Goal: Transaction & Acquisition: Purchase product/service

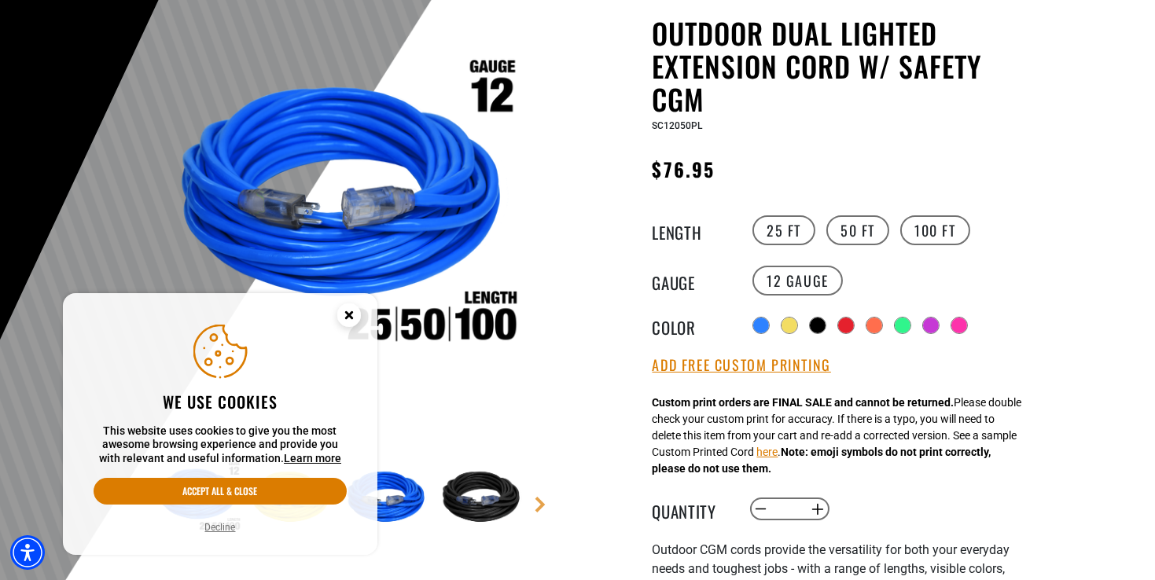
scroll to position [157, 0]
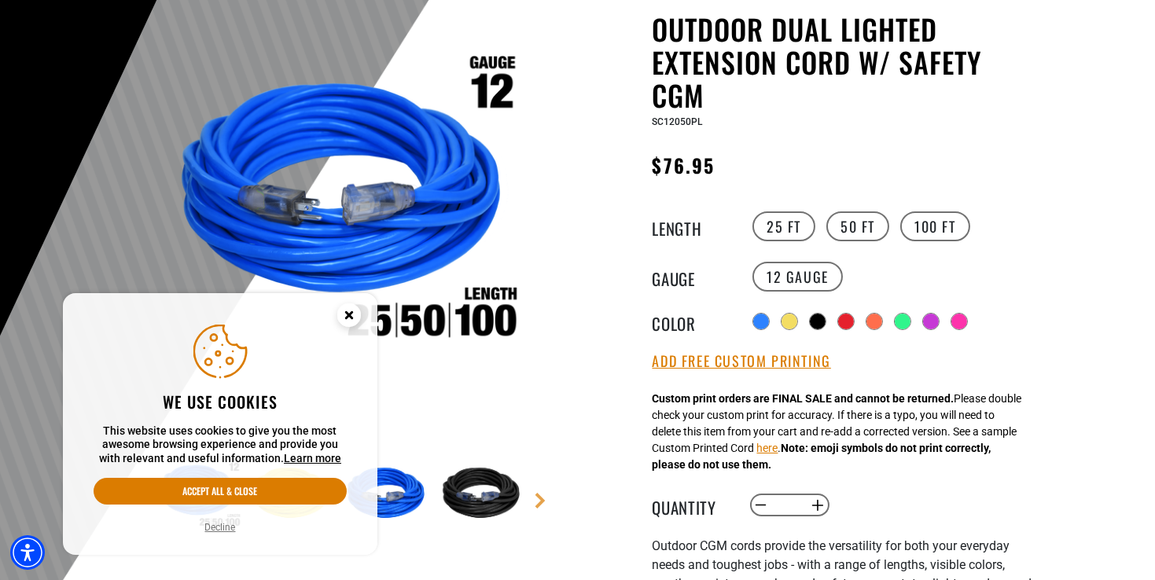
click at [355, 314] on circle "Close this option" at bounding box center [349, 316] width 24 height 24
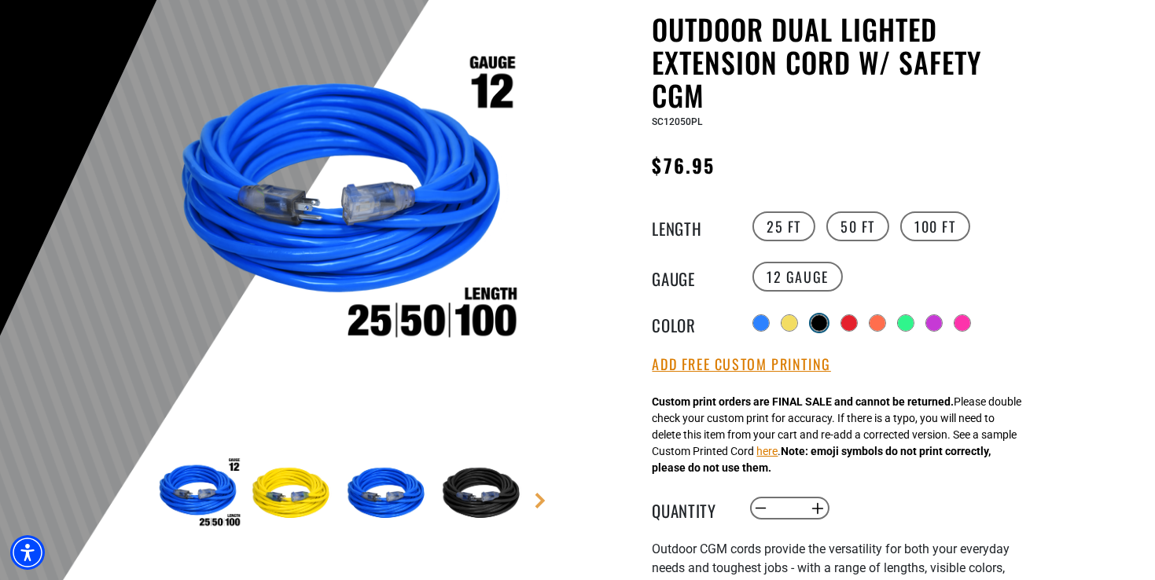
click at [823, 317] on div at bounding box center [820, 323] width 16 height 16
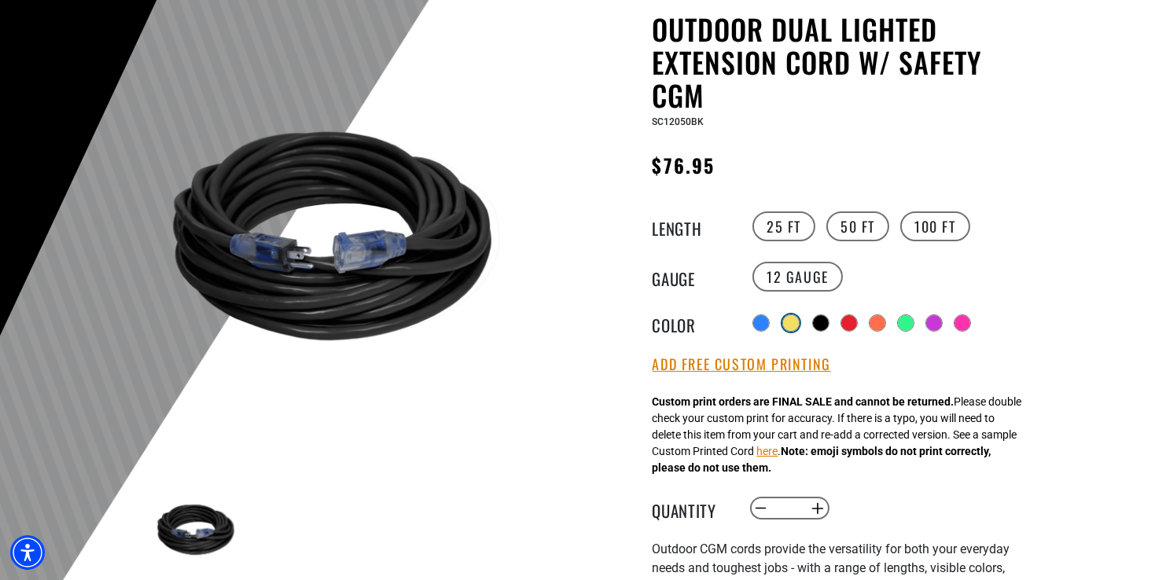
click at [797, 327] on div at bounding box center [791, 323] width 17 height 17
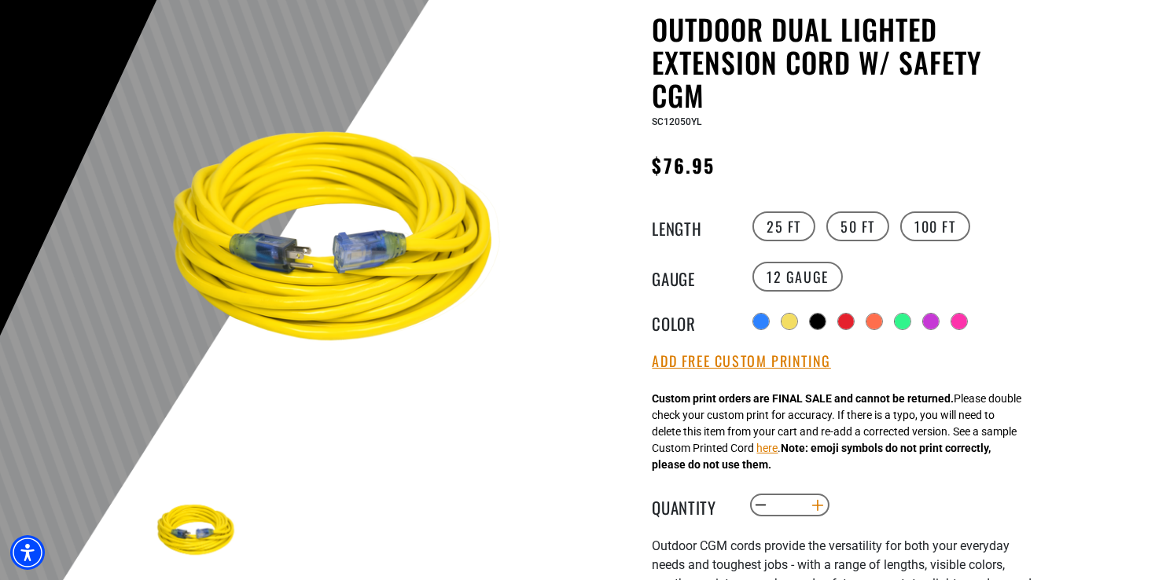
click at [823, 506] on button "Increase quantity for Outdoor Dual Lighted Extension Cord w/ Safety CGM" at bounding box center [817, 505] width 24 height 27
type input "*"
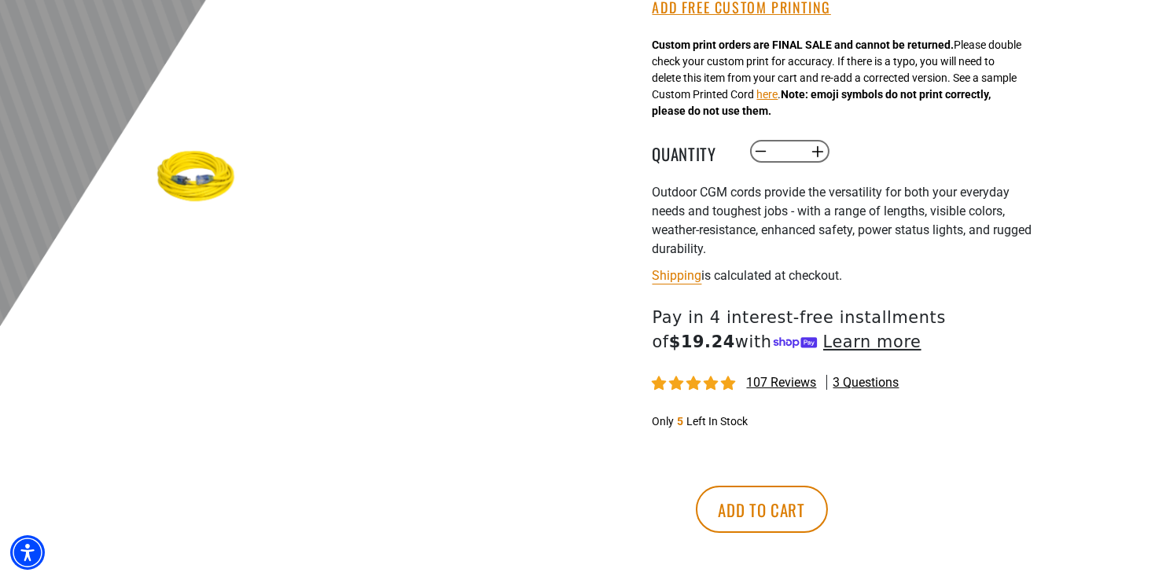
scroll to position [551, 0]
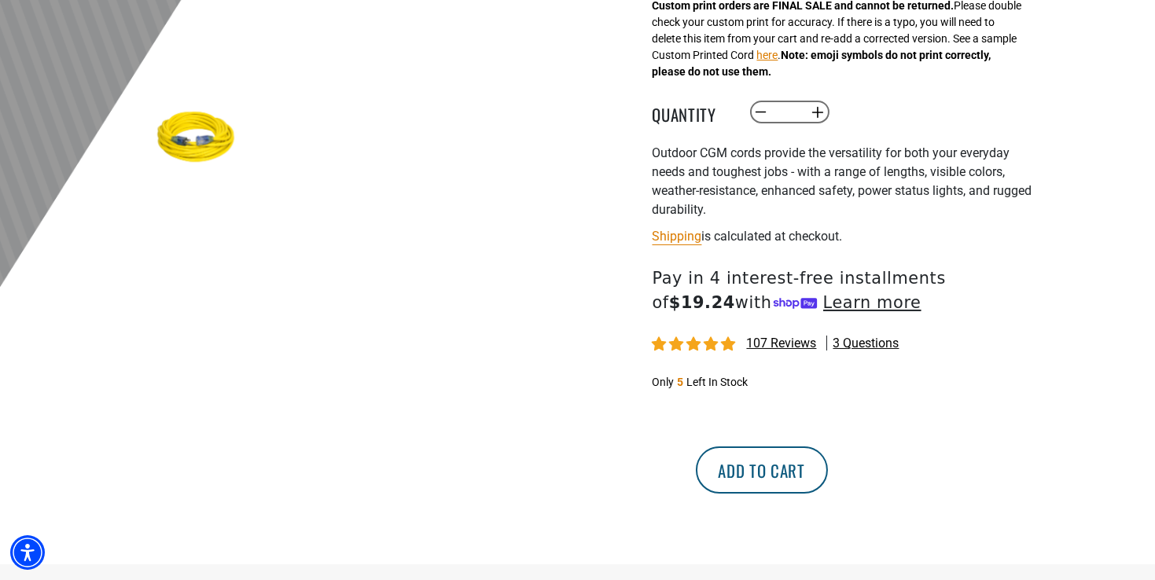
click at [828, 482] on button "Add to cart" at bounding box center [762, 470] width 132 height 47
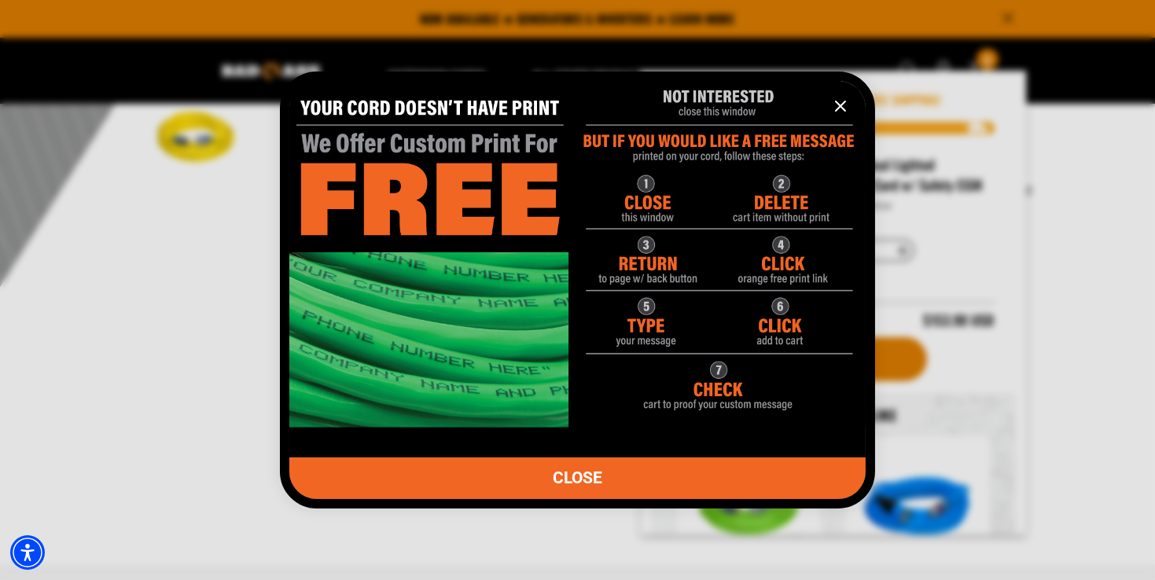
click at [600, 478] on span "CLOSE" at bounding box center [578, 478] width 50 height 17
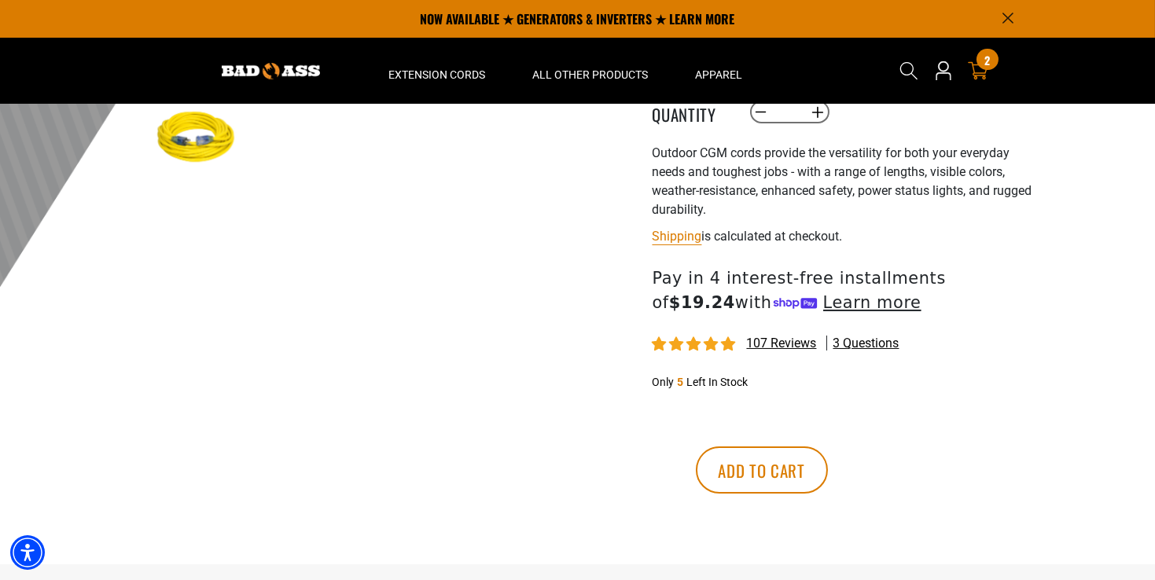
click at [983, 64] on div "2 2 items" at bounding box center [987, 59] width 21 height 21
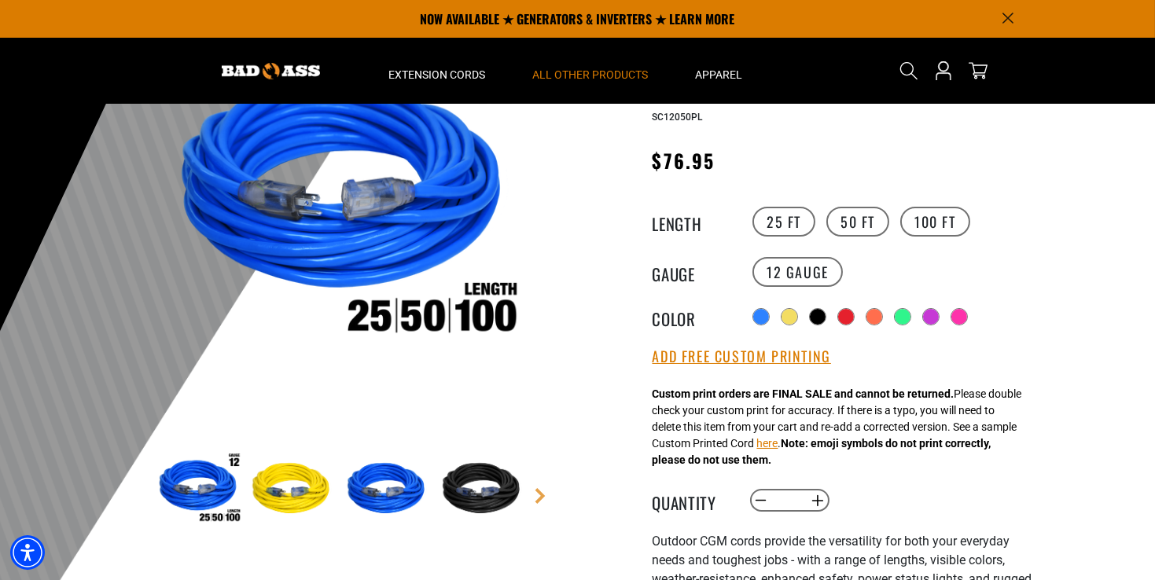
scroll to position [157, 0]
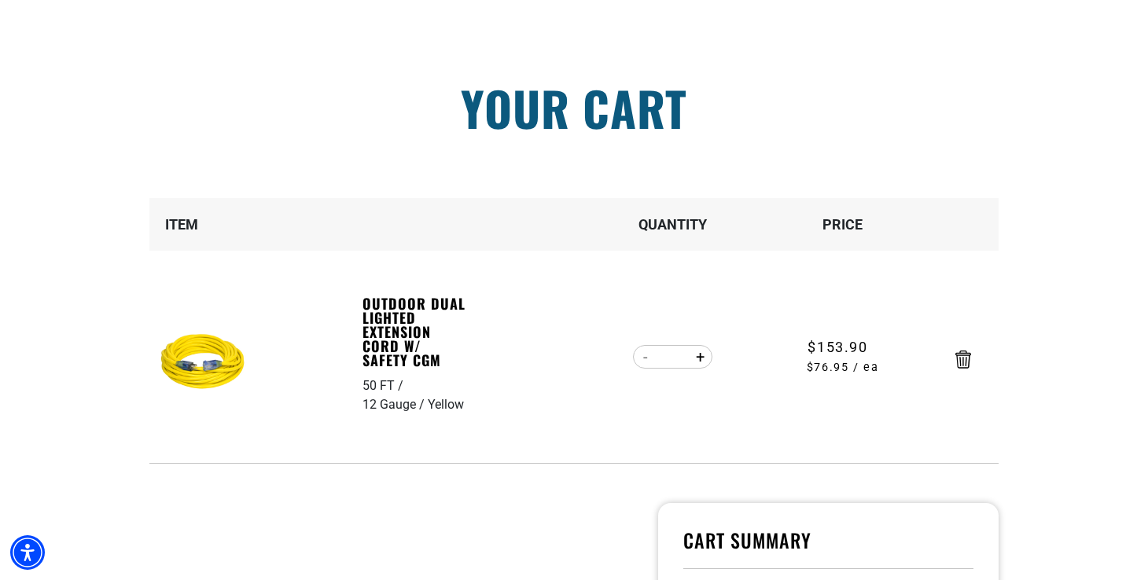
scroll to position [157, 0]
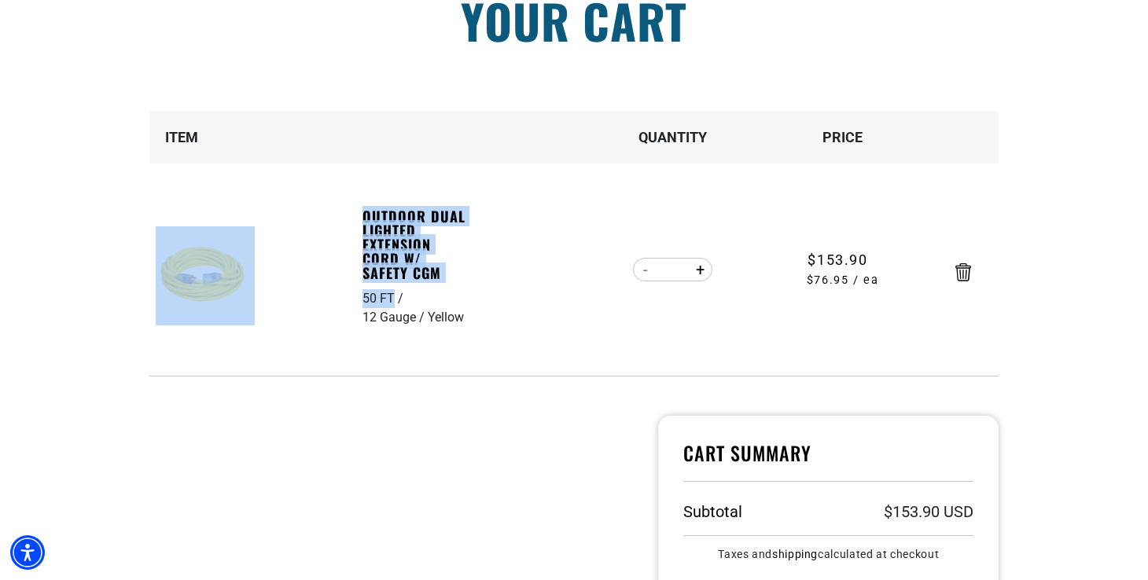
drag, startPoint x: 352, startPoint y: 205, endPoint x: 394, endPoint y: 293, distance: 97.8
click at [394, 293] on tr "Outdoor Dual Lighted Extension Cord w/ Safety CGM 50 FT 12 Gauge Yellow Outdoor…" at bounding box center [573, 270] width 849 height 212
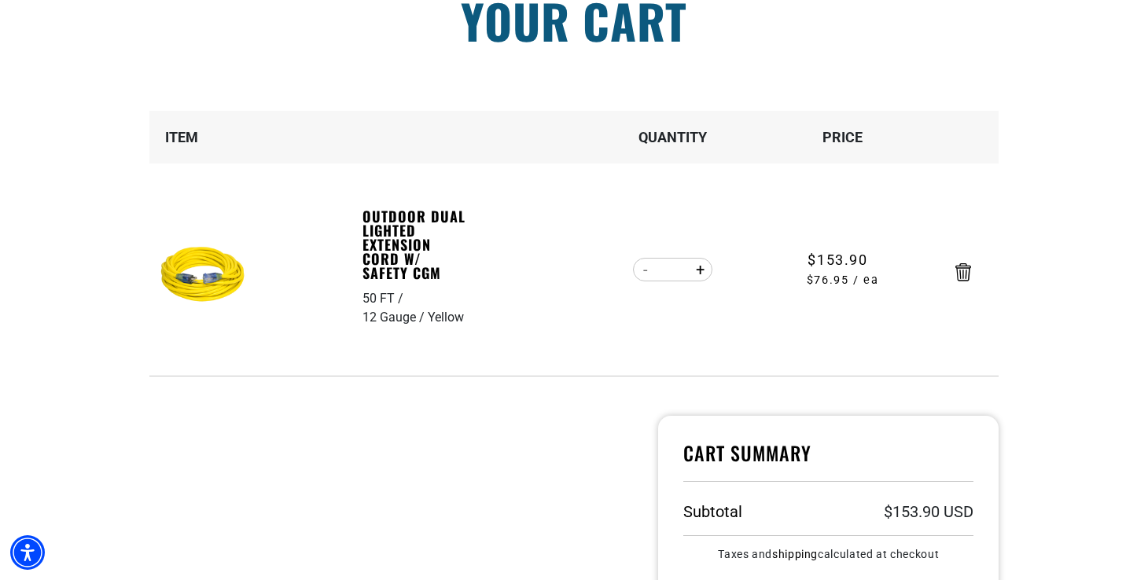
click at [428, 323] on div "Yellow" at bounding box center [446, 317] width 36 height 19
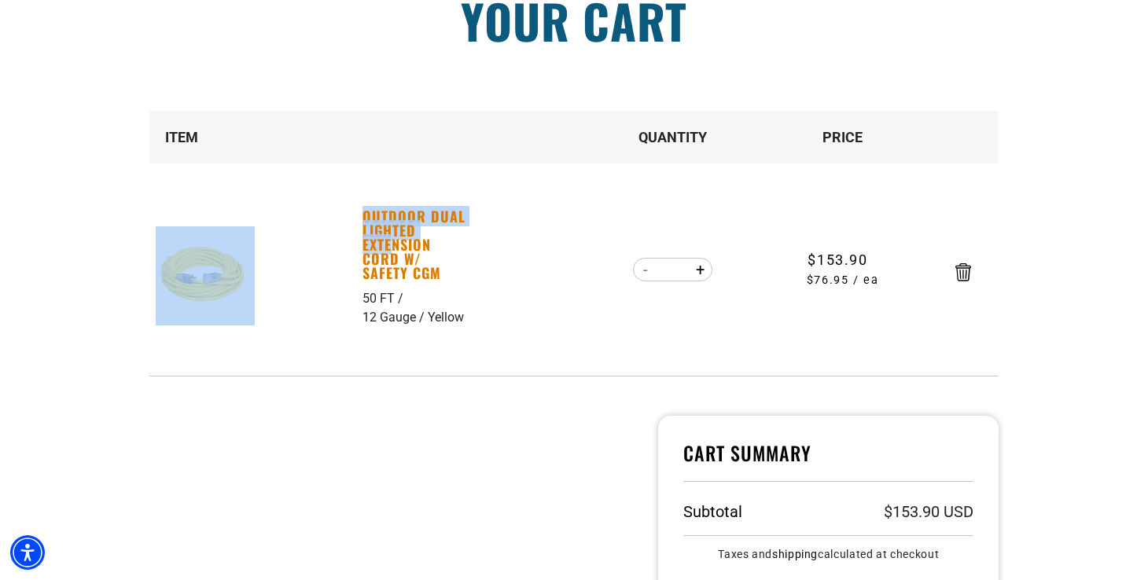
drag, startPoint x: 359, startPoint y: 212, endPoint x: 392, endPoint y: 250, distance: 50.8
click at [392, 250] on tr "Outdoor Dual Lighted Extension Cord w/ Safety CGM 50 FT 12 Gauge Yellow Outdoor…" at bounding box center [573, 270] width 849 height 212
click at [319, 292] on td "Outdoor Dual Lighted Extension Cord w/ Safety CGM 50 FT 12 Gauge Yellow" at bounding box center [255, 270] width 212 height 212
drag, startPoint x: 478, startPoint y: 274, endPoint x: 380, endPoint y: 272, distance: 98.3
click at [380, 272] on tr "Outdoor Dual Lighted Extension Cord w/ Safety CGM 50 FT 12 Gauge Yellow Outdoor…" at bounding box center [573, 270] width 849 height 212
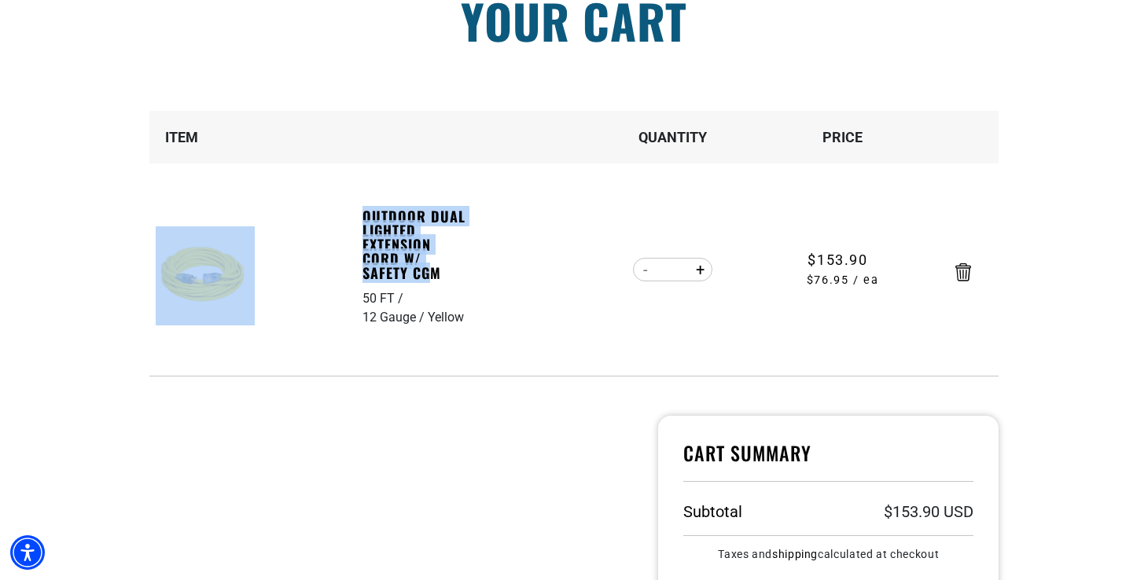
click at [355, 212] on td "Outdoor Dual Lighted Extension Cord w/ Safety CGM 50 FT 12 Gauge Yellow" at bounding box center [255, 270] width 212 height 212
drag, startPoint x: 361, startPoint y: 212, endPoint x: 372, endPoint y: 234, distance: 24.6
click at [372, 234] on tr "Outdoor Dual Lighted Extension Cord w/ Safety CGM 50 FT 12 Gauge Yellow Outdoor…" at bounding box center [573, 270] width 849 height 212
click at [352, 219] on td "Outdoor Dual Lighted Extension Cord w/ Safety CGM 50 FT 12 Gauge Yellow" at bounding box center [255, 270] width 212 height 212
drag, startPoint x: 361, startPoint y: 213, endPoint x: 367, endPoint y: 220, distance: 9.5
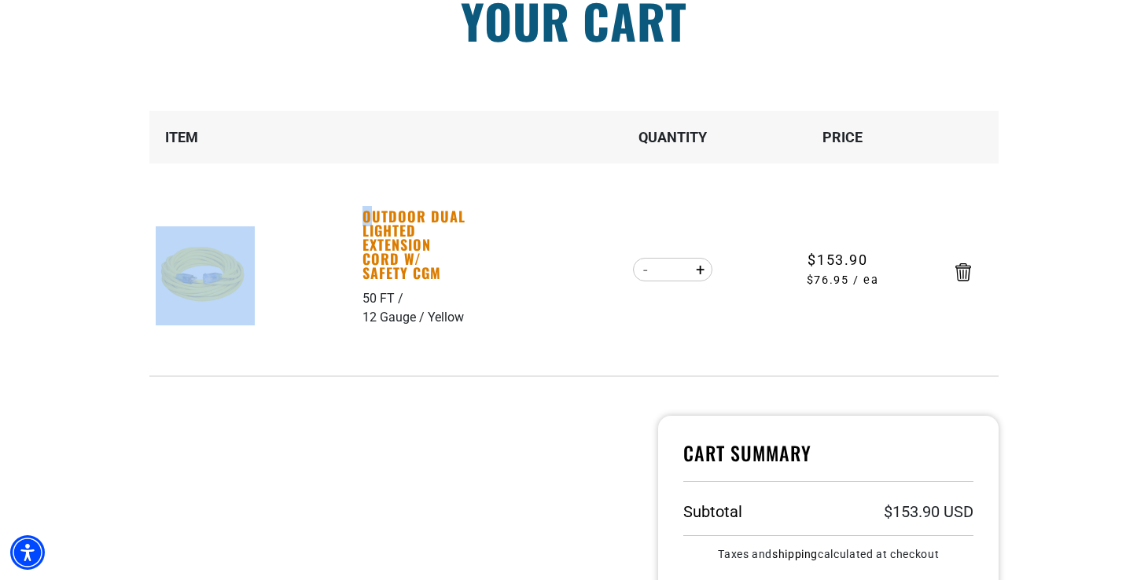
click at [367, 220] on tr "Outdoor Dual Lighted Extension Cord w/ Safety CGM 50 FT 12 Gauge Yellow Outdoor…" at bounding box center [573, 270] width 849 height 212
click at [361, 212] on td "Outdoor Dual Lighted Extension Cord w/ Safety CGM 50 FT 12 Gauge Yellow" at bounding box center [255, 270] width 212 height 212
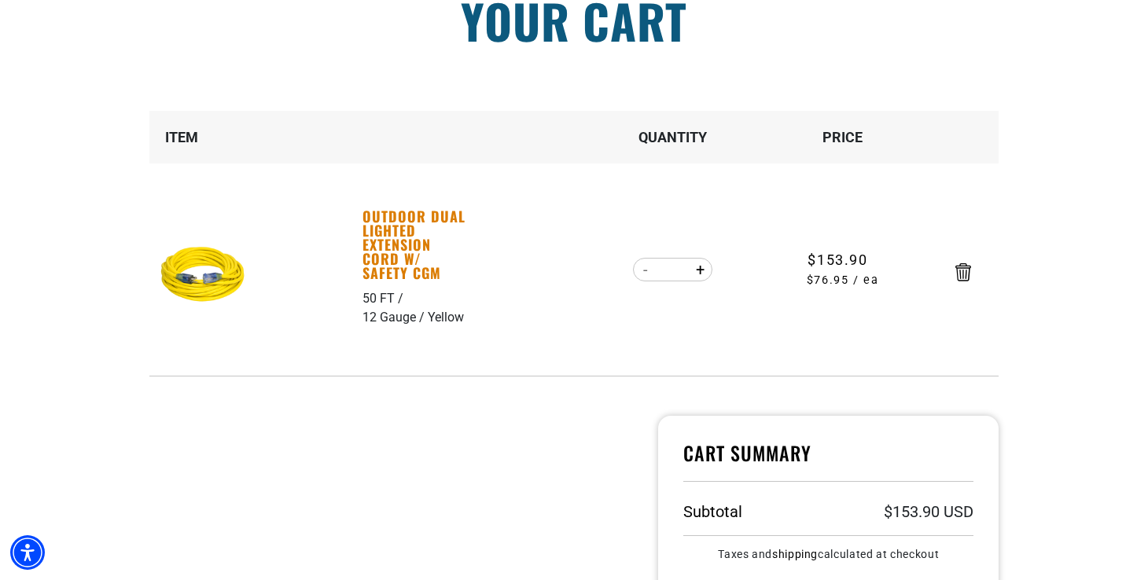
click at [406, 229] on link "Outdoor Dual Lighted Extension Cord w/ Safety CGM" at bounding box center [417, 244] width 109 height 71
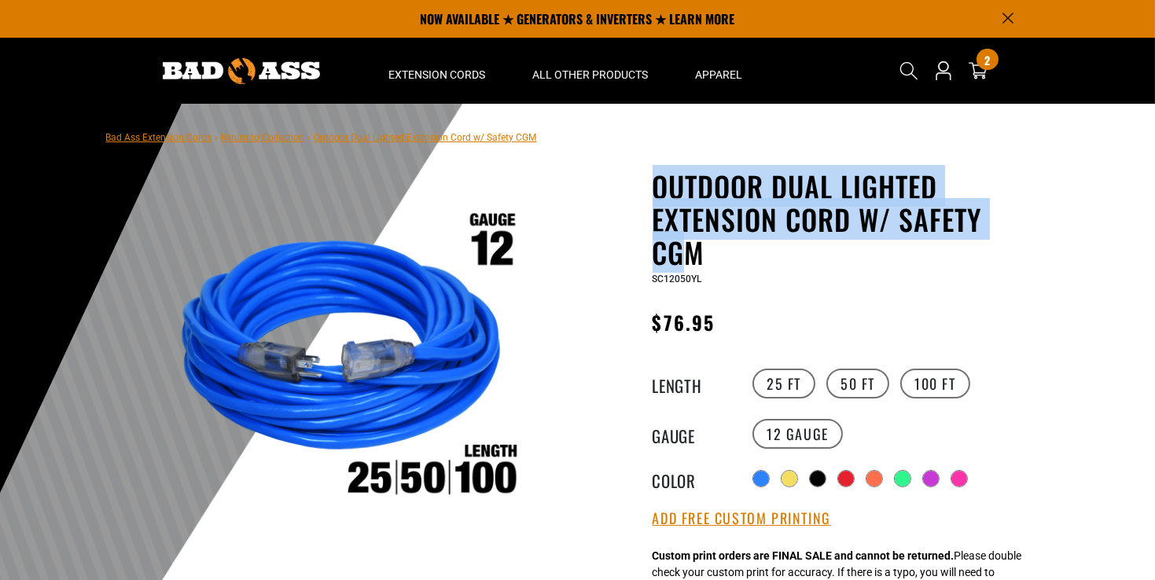
drag, startPoint x: 650, startPoint y: 183, endPoint x: 692, endPoint y: 249, distance: 77.4
click at [702, 280] on div "SC12050YL" at bounding box center [845, 278] width 385 height 19
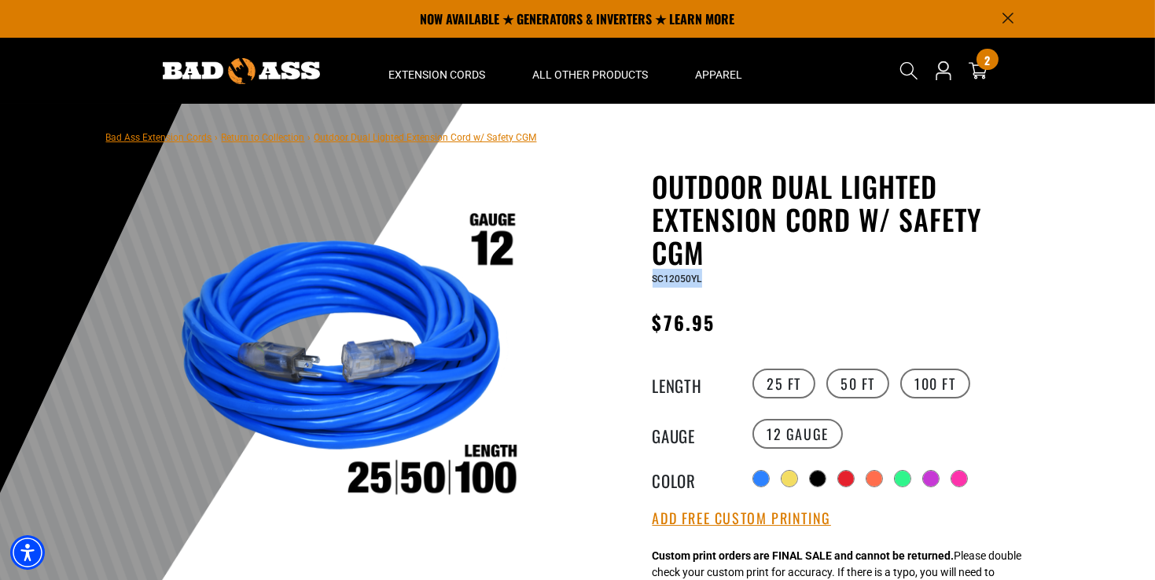
click at [653, 282] on div "SC12050YL" at bounding box center [845, 278] width 385 height 19
copy span "SC12050YL"
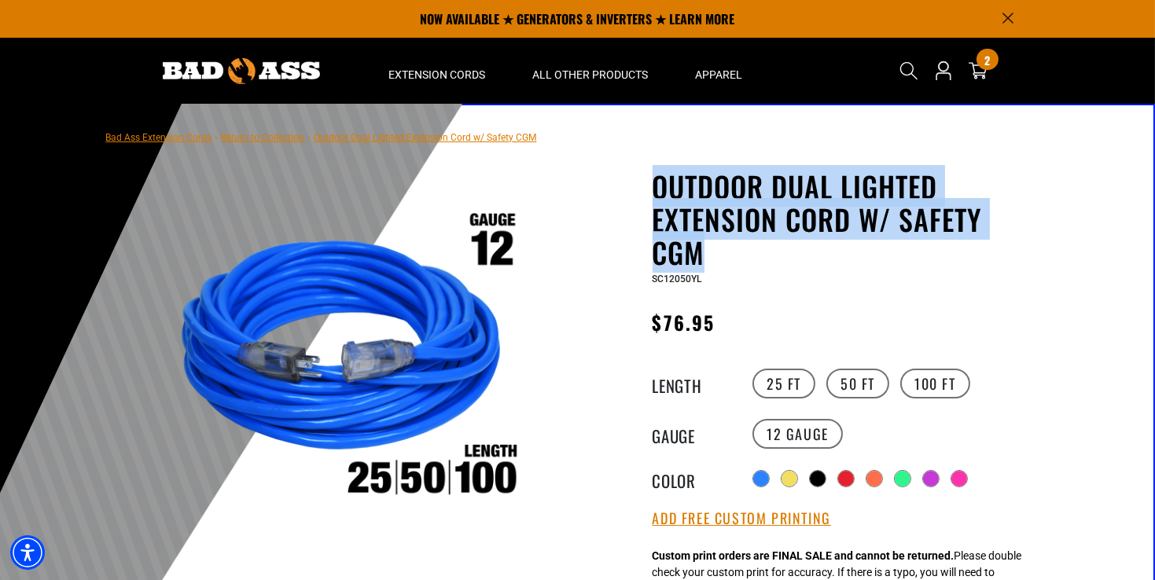
drag, startPoint x: 653, startPoint y: 182, endPoint x: 700, endPoint y: 252, distance: 83.8
click at [701, 252] on h1 "Outdoor Dual Lighted Extension Cord w/ Safety CGM" at bounding box center [845, 219] width 385 height 99
copy h1 "Outdoor Dual Lighted Extension Cord w/ Safety CGM"
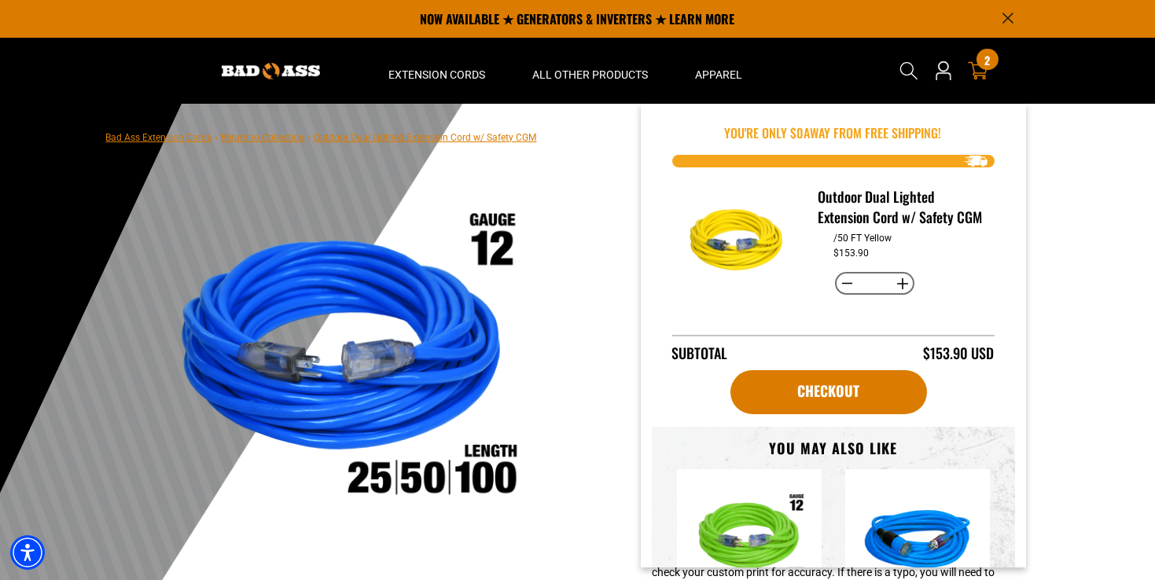
click at [982, 74] on icon at bounding box center [978, 71] width 20 height 20
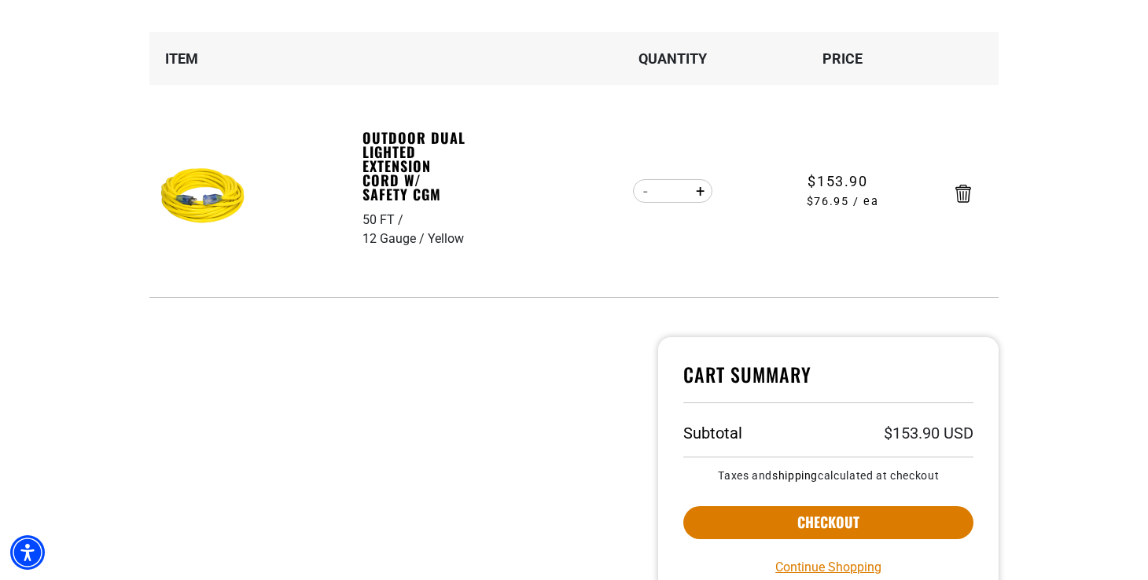
scroll to position [315, 0]
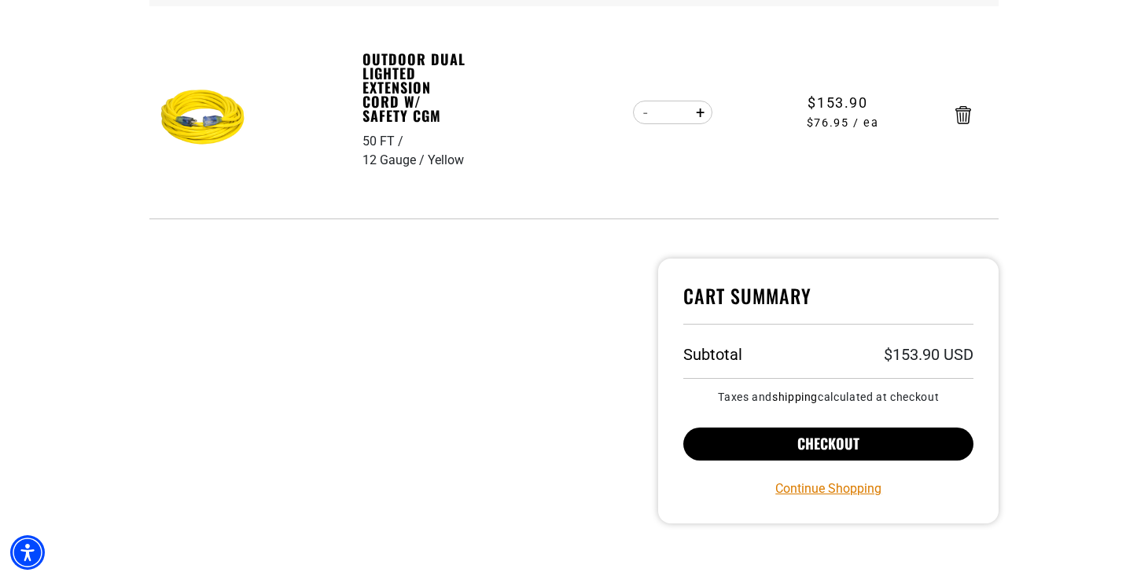
drag, startPoint x: 808, startPoint y: 437, endPoint x: 807, endPoint y: 429, distance: 7.9
click at [808, 437] on button "Checkout" at bounding box center [828, 444] width 290 height 33
